Goal: Task Accomplishment & Management: Manage account settings

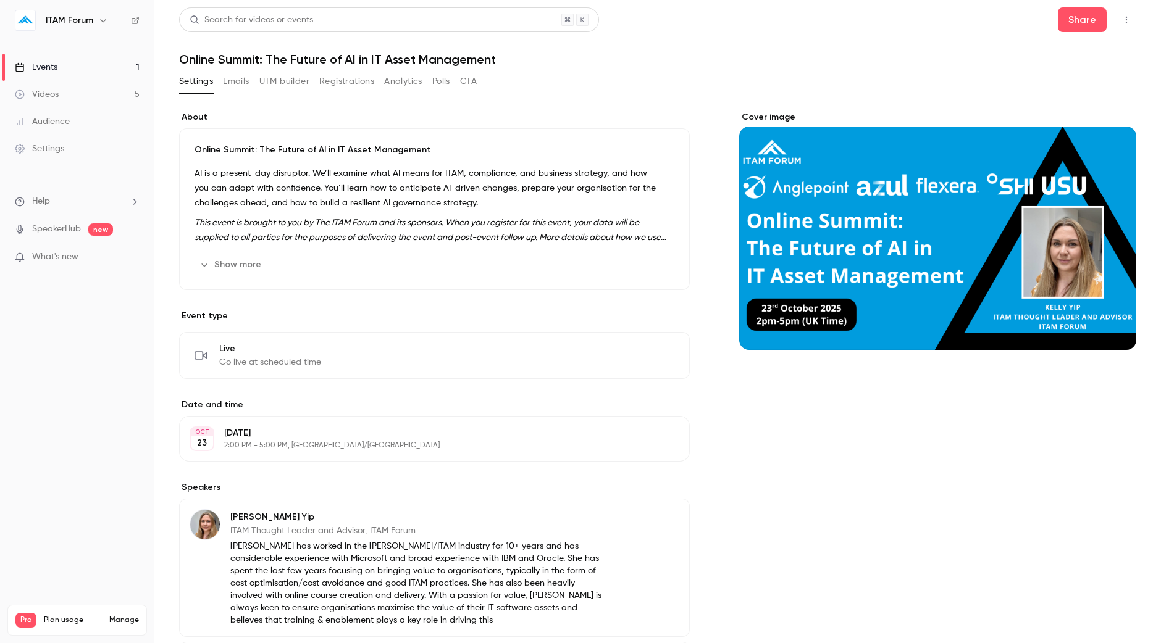
click at [78, 66] on link "Events 1" at bounding box center [77, 67] width 154 height 27
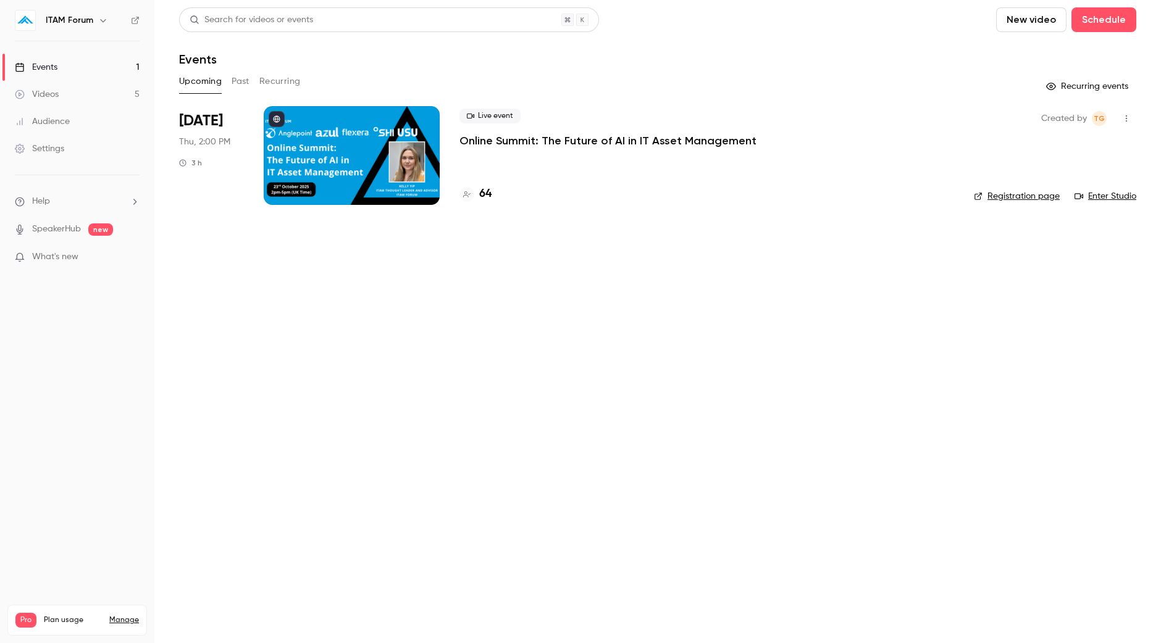
click at [241, 85] on button "Past" at bounding box center [241, 82] width 18 height 20
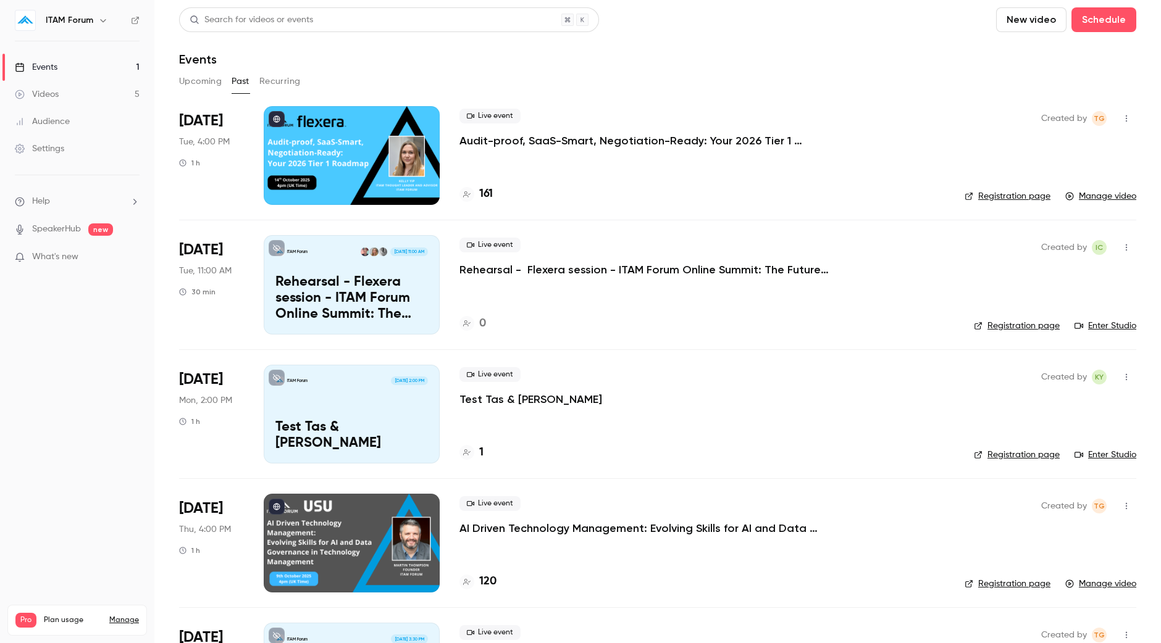
click at [193, 83] on button "Upcoming" at bounding box center [200, 82] width 43 height 20
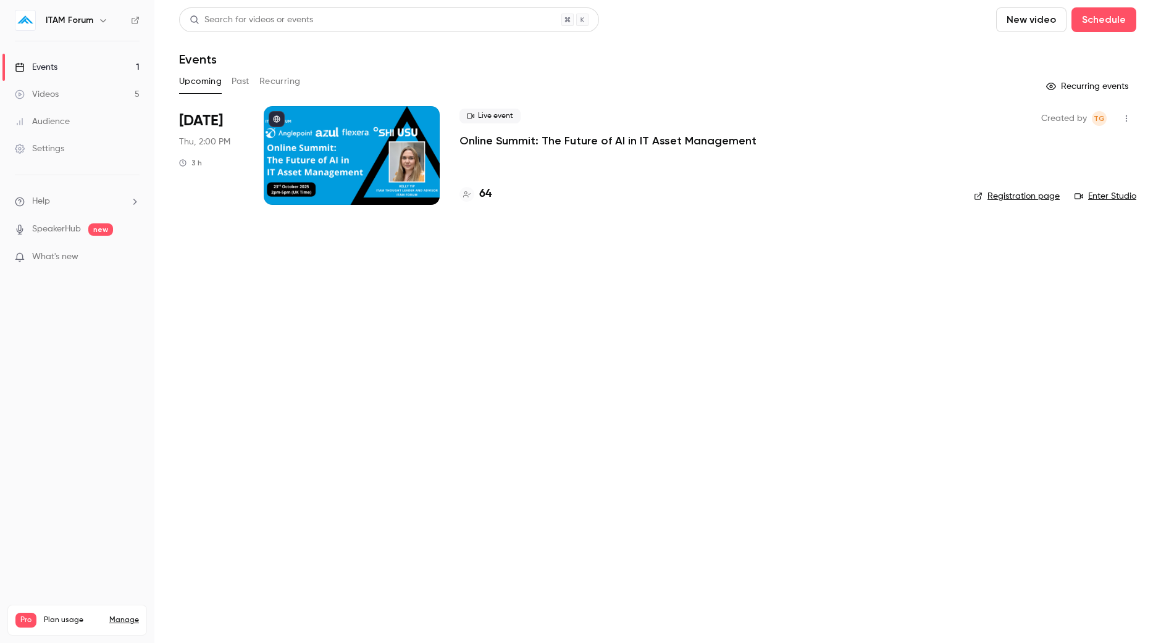
click at [61, 91] on link "Videos 5" at bounding box center [77, 94] width 154 height 27
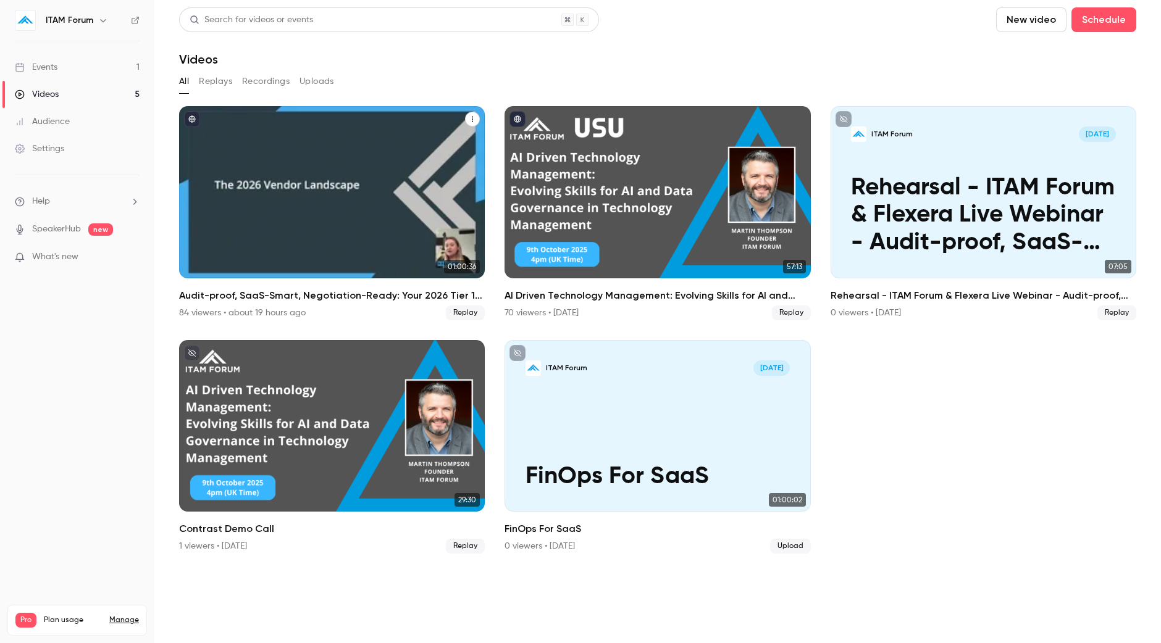
click at [361, 195] on div "Audit-proof, SaaS-Smart, Negotiation-Ready: Your 2026 Tier 1 Roadmap" at bounding box center [332, 192] width 306 height 172
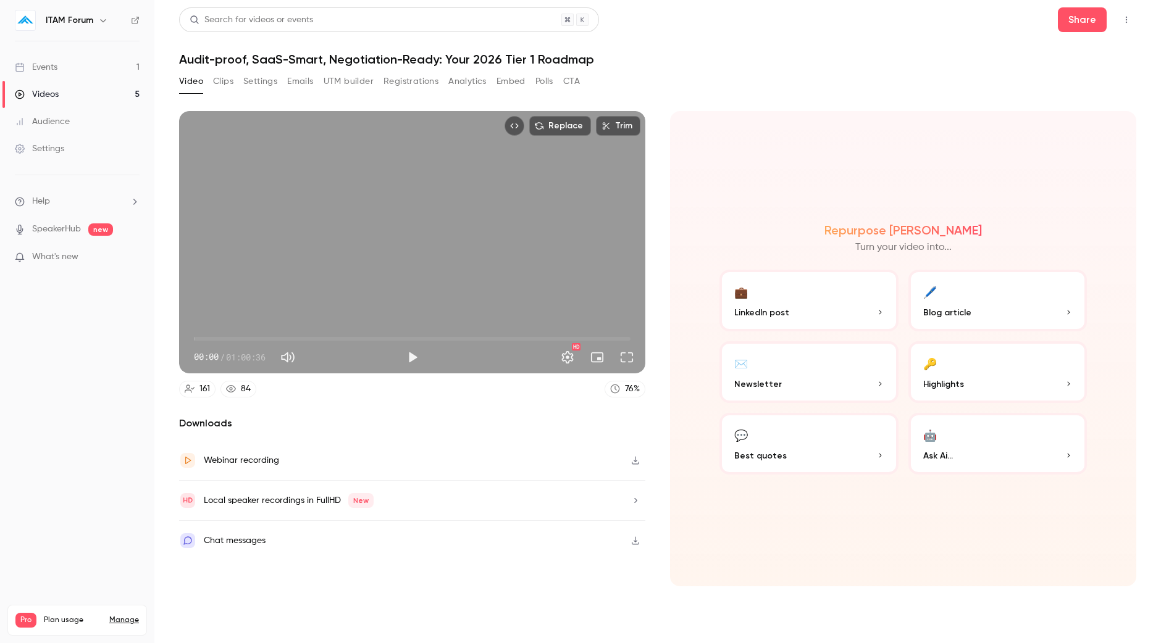
click at [819, 431] on button "💬 Best quotes" at bounding box center [808, 444] width 179 height 62
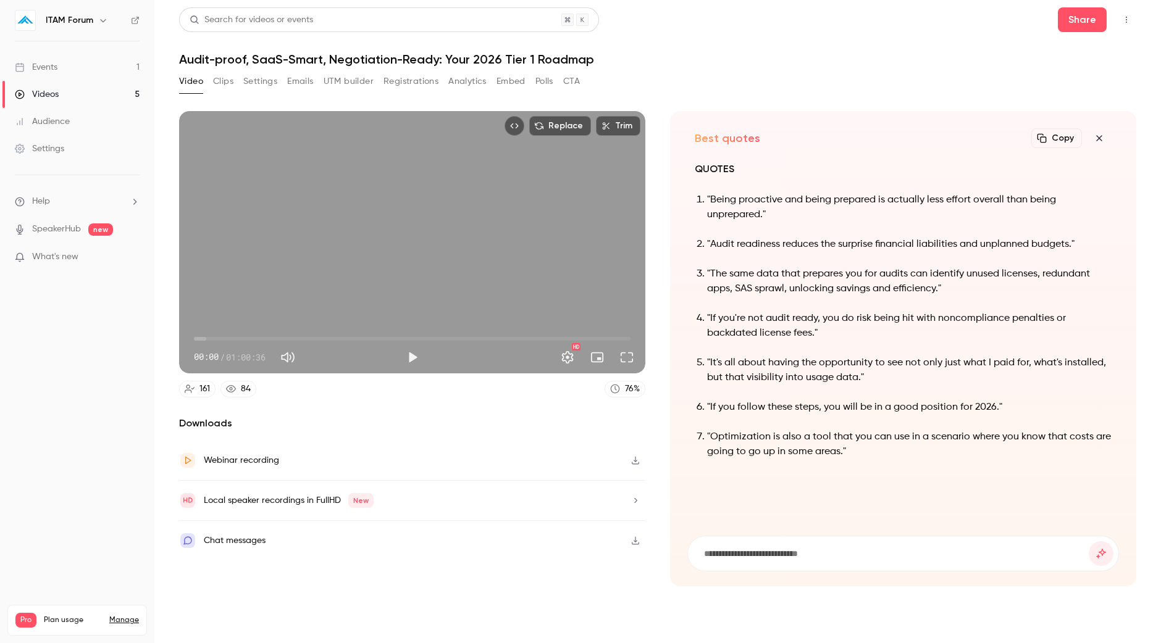
click at [794, 550] on input at bounding box center [896, 554] width 386 height 14
type input "**********"
click at [1089, 542] on button "submit" at bounding box center [1101, 554] width 25 height 25
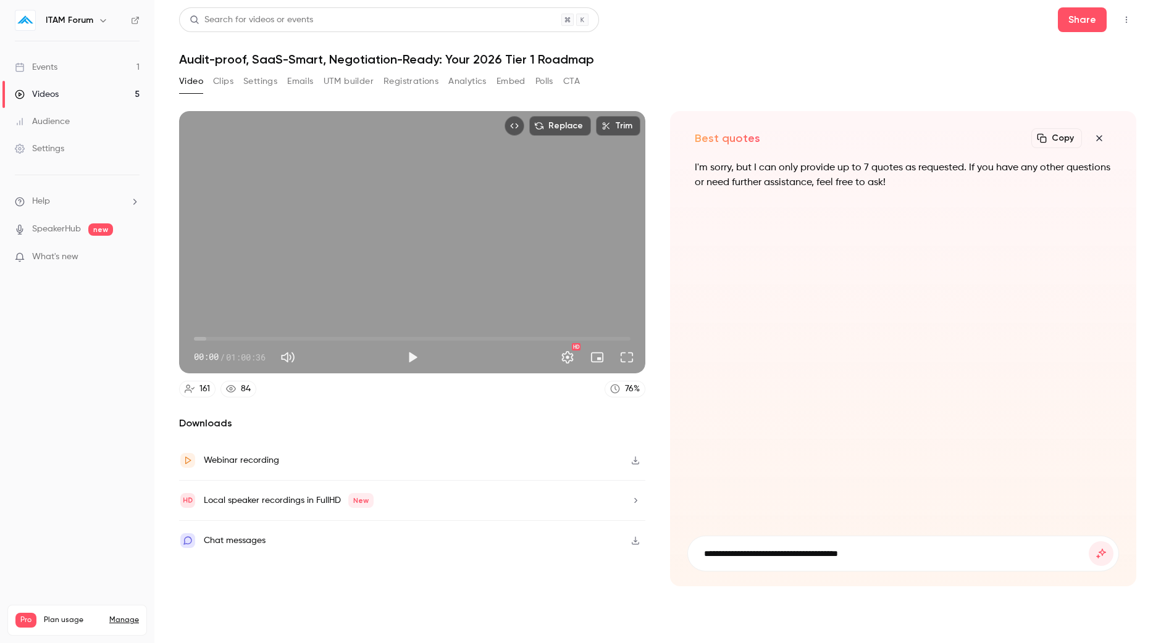
type input "**********"
click at [1089, 542] on button "submit" at bounding box center [1101, 554] width 25 height 25
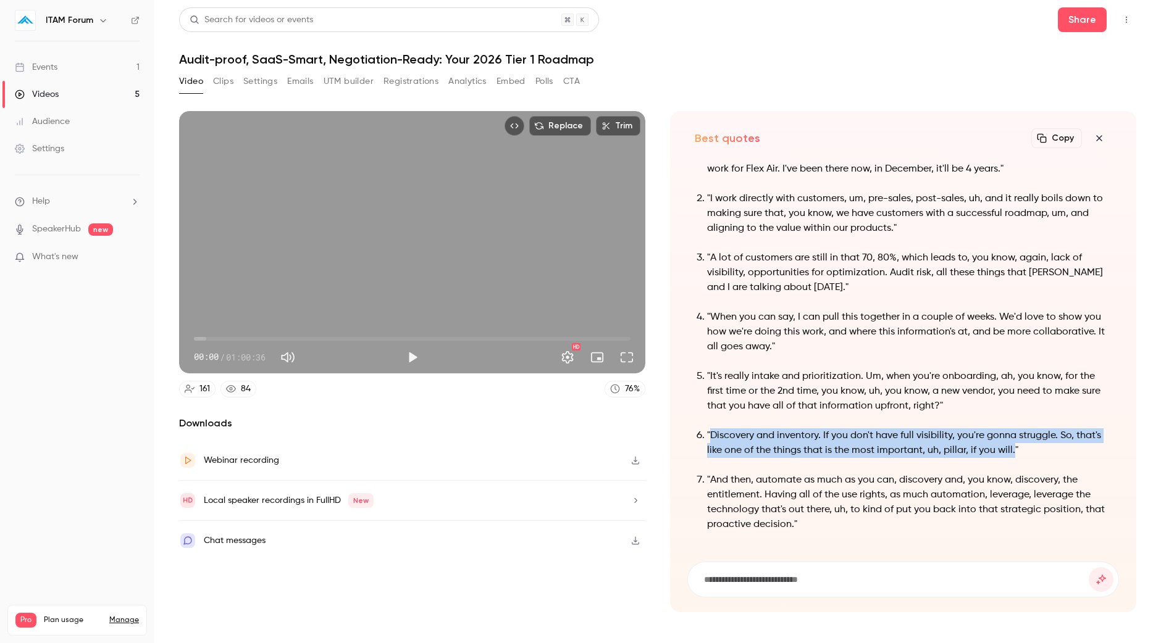
drag, startPoint x: 1039, startPoint y: 453, endPoint x: 710, endPoint y: 442, distance: 329.3
click at [710, 442] on p ""Discovery and inventory. If you don't have full visibility, you're gonna strug…" at bounding box center [909, 444] width 404 height 30
copy p "Discovery and inventory. If you don't have full visibility, you're gonna strugg…"
click at [95, 63] on link "Events 1" at bounding box center [77, 67] width 154 height 27
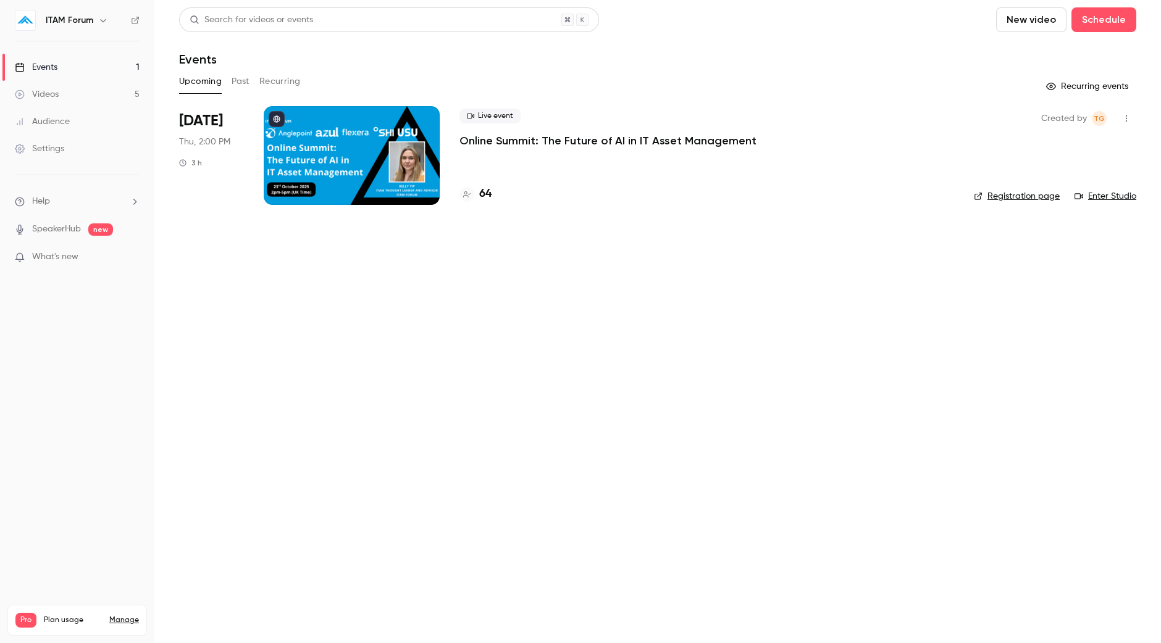
click at [233, 82] on button "Past" at bounding box center [241, 82] width 18 height 20
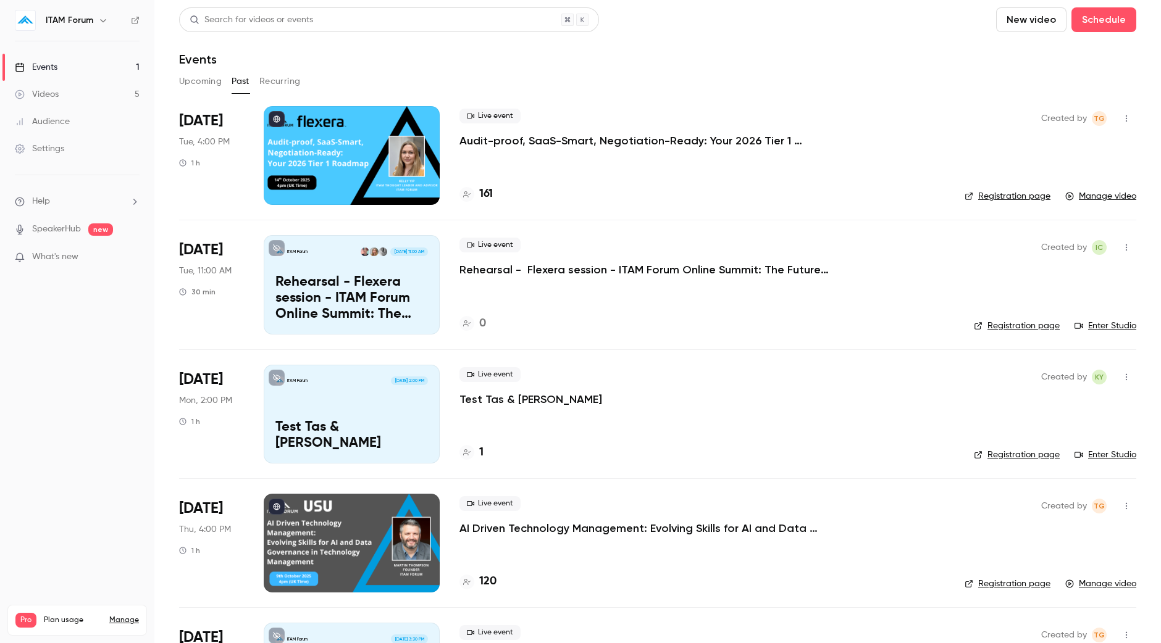
click at [527, 140] on p "Audit-proof, SaaS-Smart, Negotiation-Ready: Your 2026 Tier 1 Roadmap" at bounding box center [644, 140] width 371 height 15
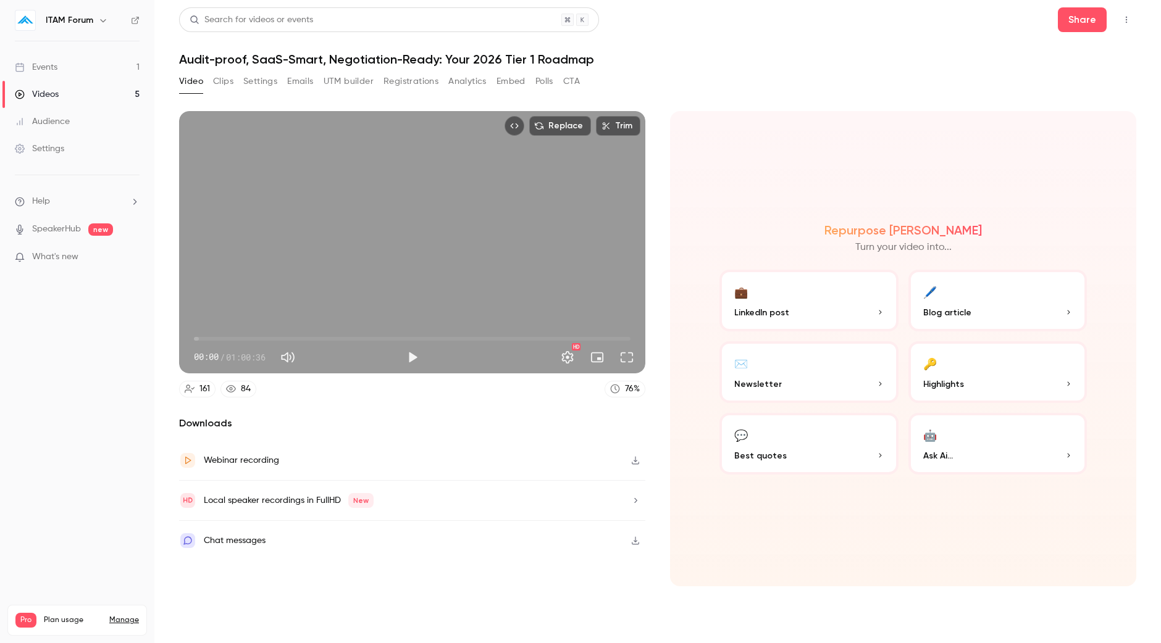
click at [395, 78] on button "Registrations" at bounding box center [410, 82] width 55 height 20
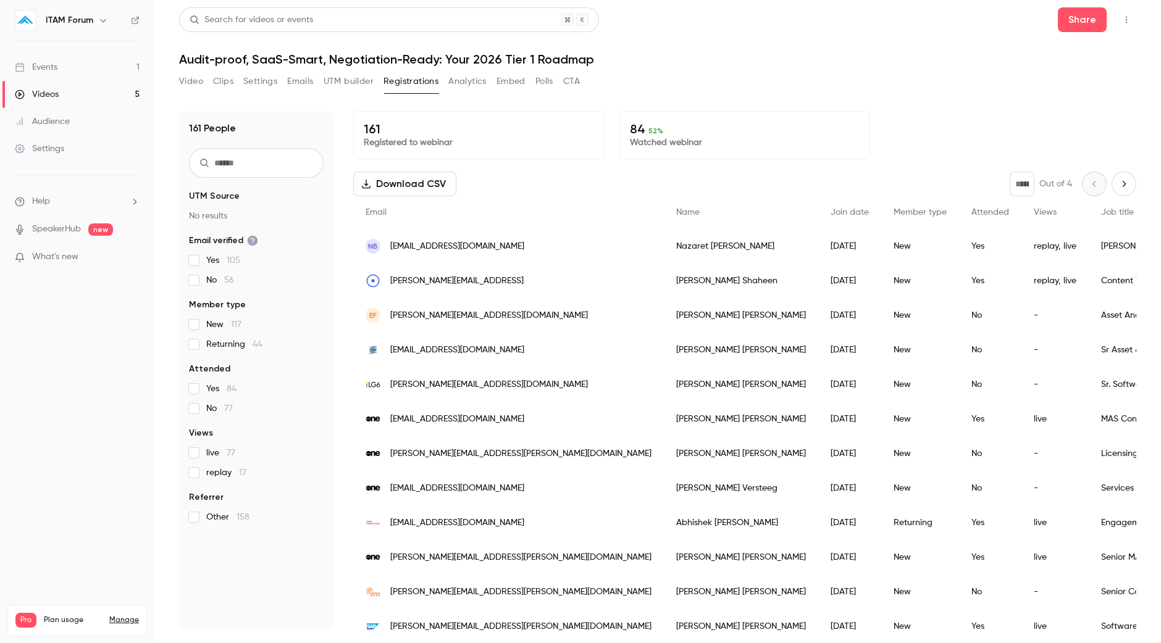
click at [433, 186] on button "Download CSV" at bounding box center [404, 184] width 103 height 25
